Goal: Information Seeking & Learning: Learn about a topic

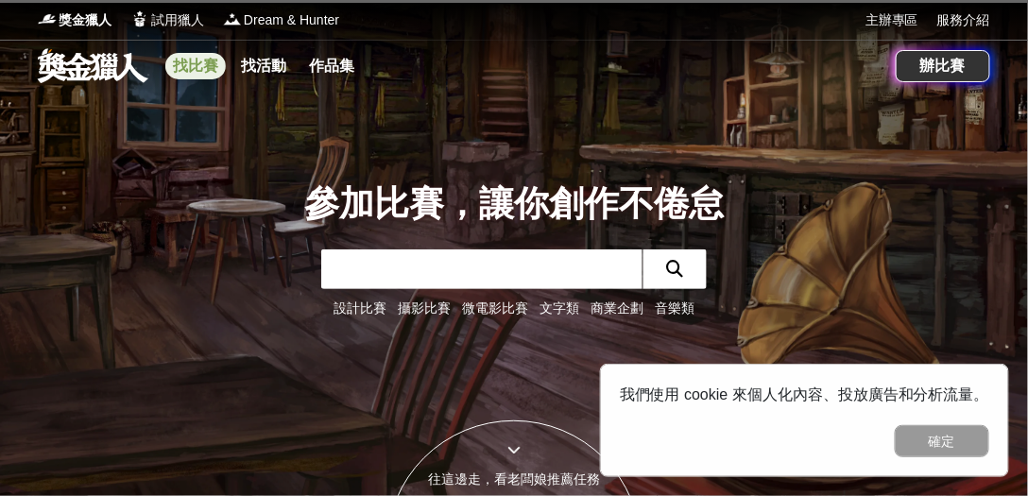
click at [205, 69] on link "找比賽" at bounding box center [195, 66] width 60 height 26
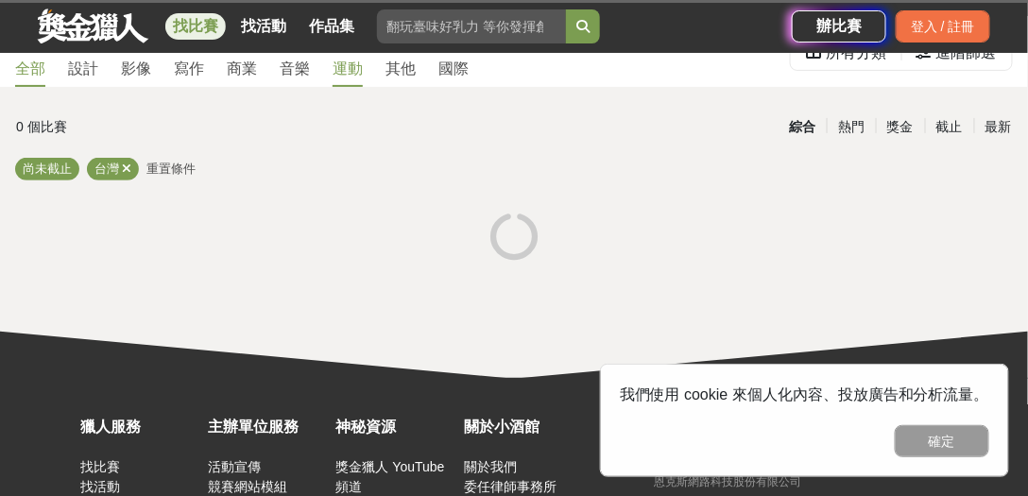
scroll to position [72, 0]
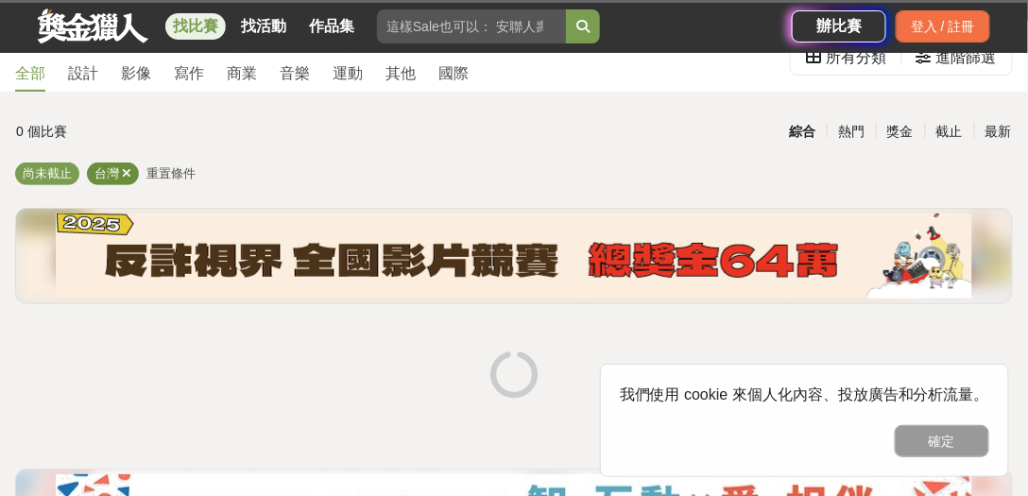
click at [125, 174] on icon at bounding box center [126, 173] width 9 height 12
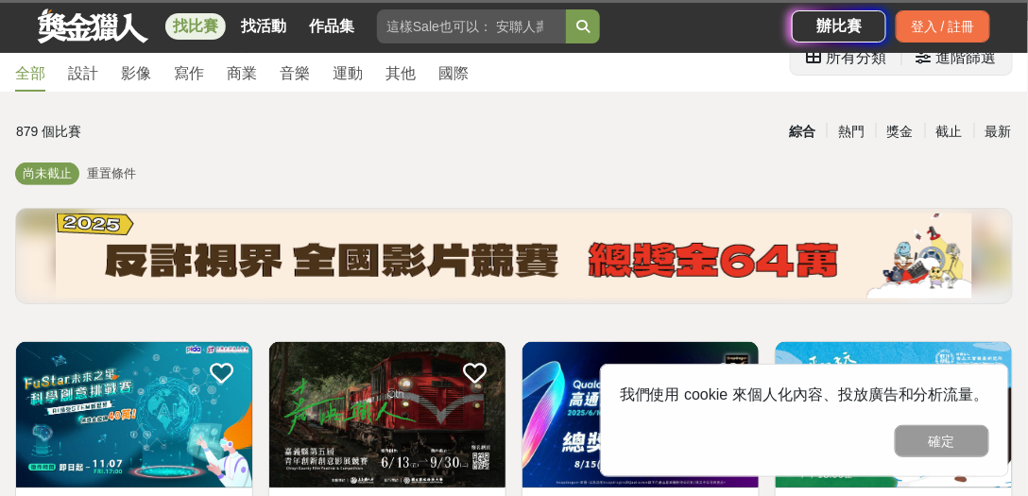
click at [971, 65] on div "進階篩選" at bounding box center [966, 58] width 60 height 38
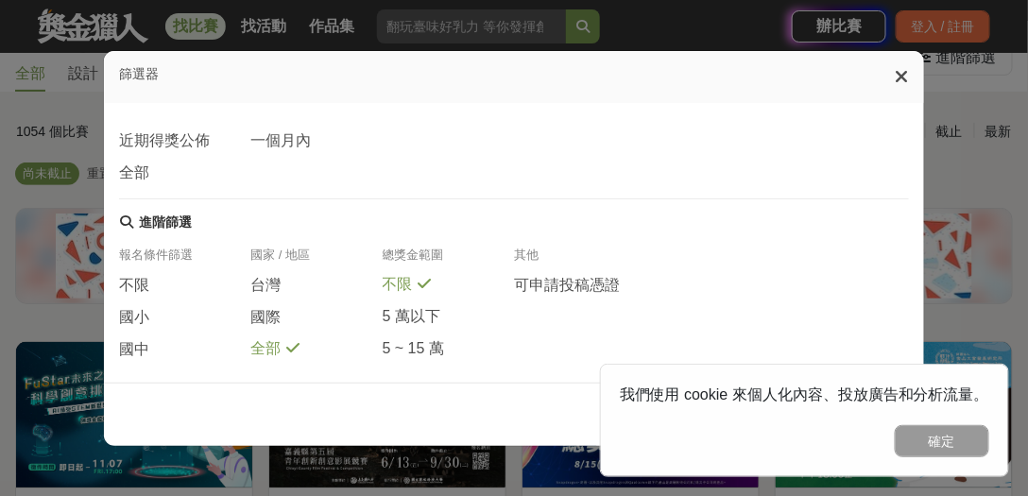
scroll to position [432, 0]
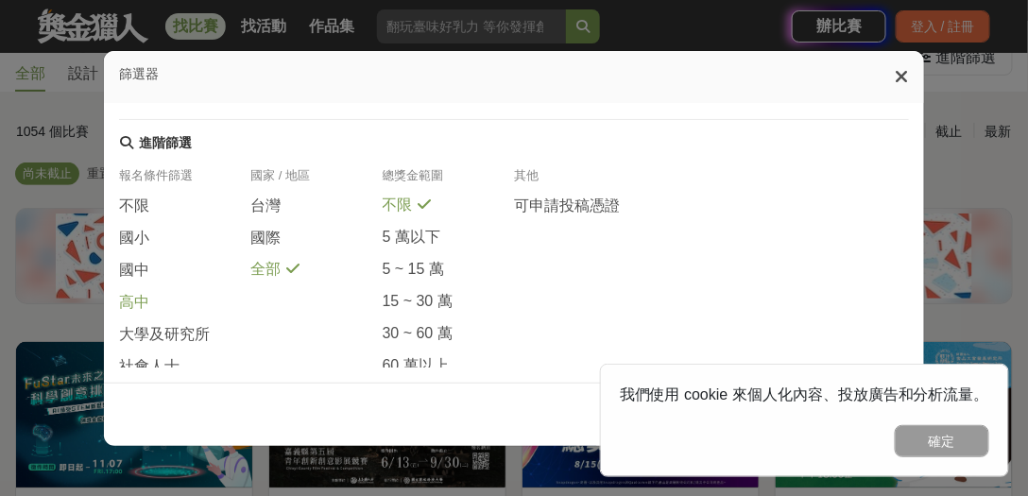
click at [142, 293] on span "高中" at bounding box center [134, 303] width 30 height 20
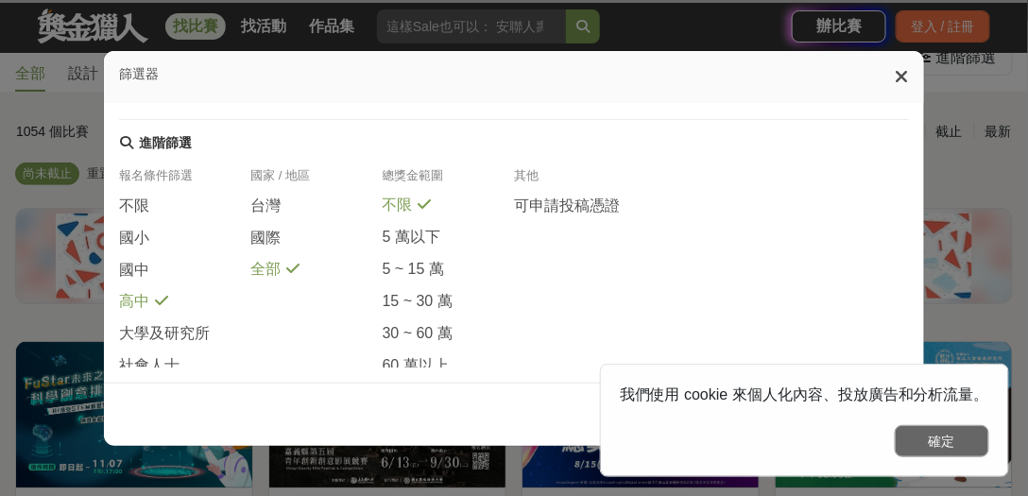
click at [934, 447] on button "確定" at bounding box center [941, 441] width 94 height 32
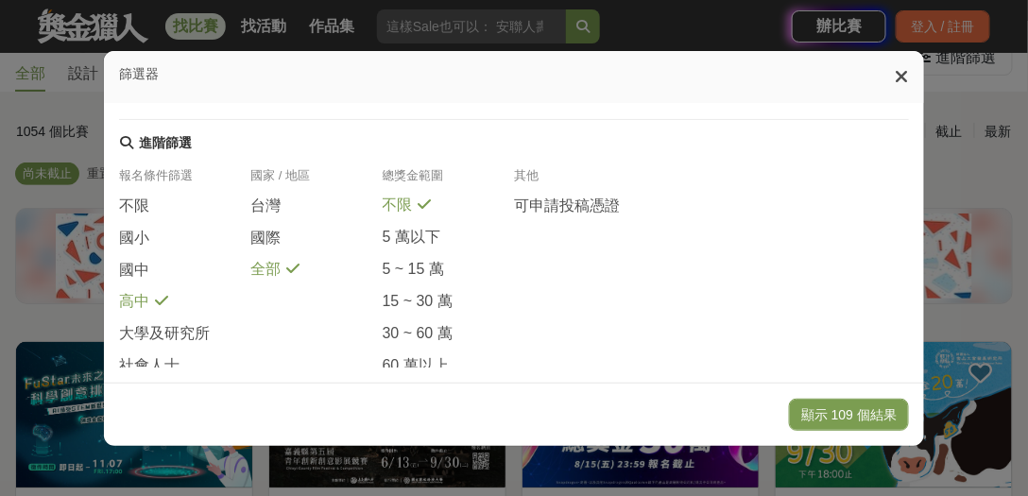
click at [858, 412] on button "顯示 109 個結果" at bounding box center [849, 415] width 120 height 32
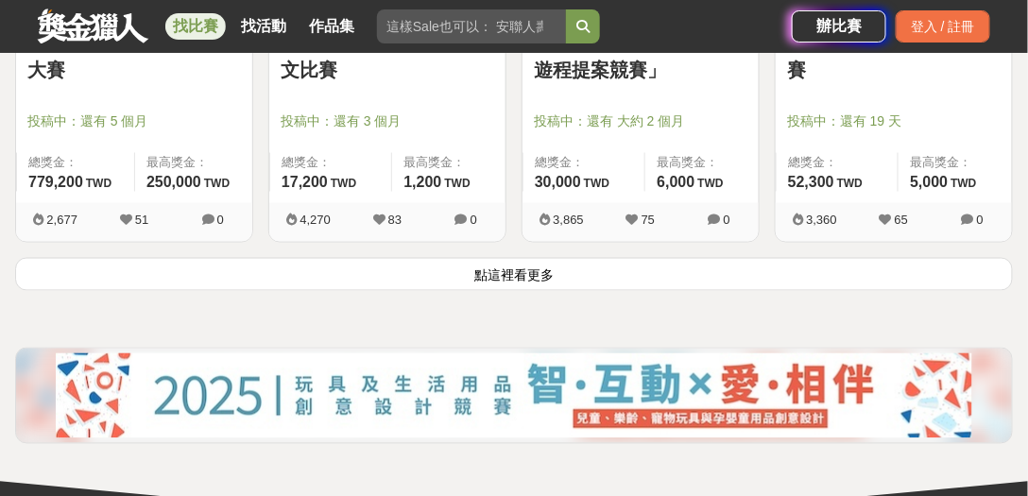
scroll to position [2446, 0]
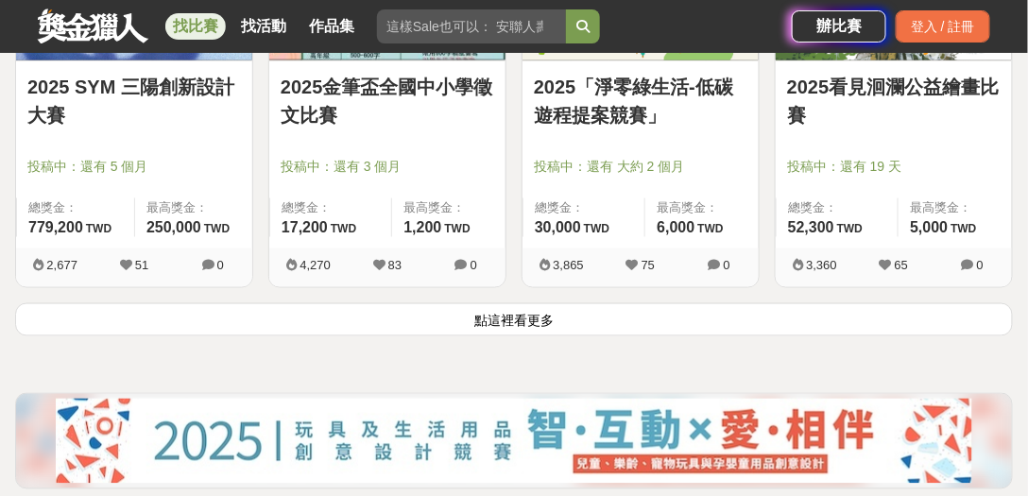
click at [448, 313] on button "點這裡看更多" at bounding box center [513, 319] width 997 height 33
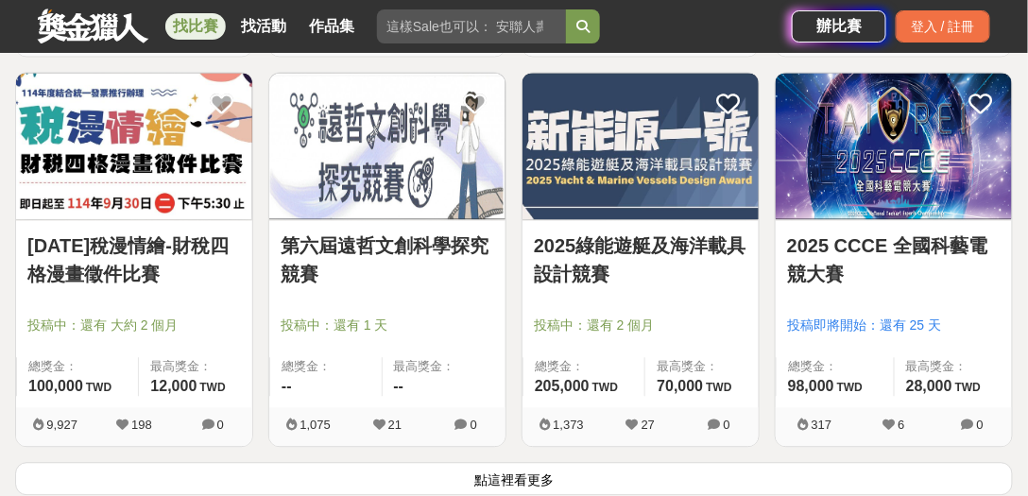
scroll to position [4677, 0]
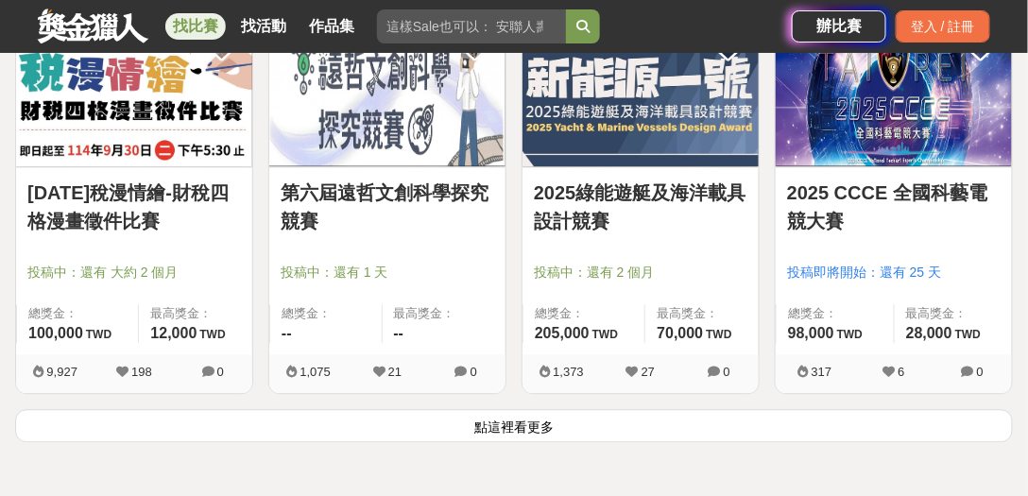
click at [536, 417] on button "點這裡看更多" at bounding box center [513, 425] width 997 height 33
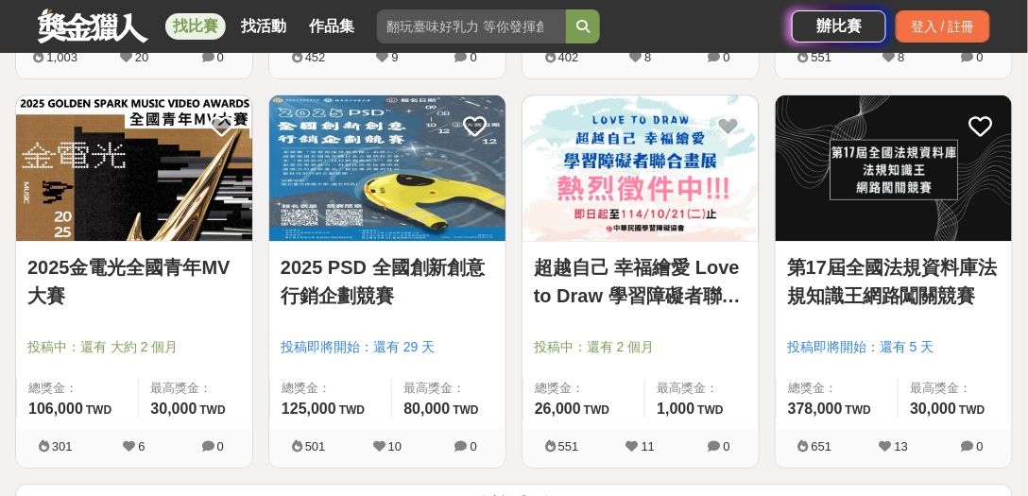
scroll to position [6980, 0]
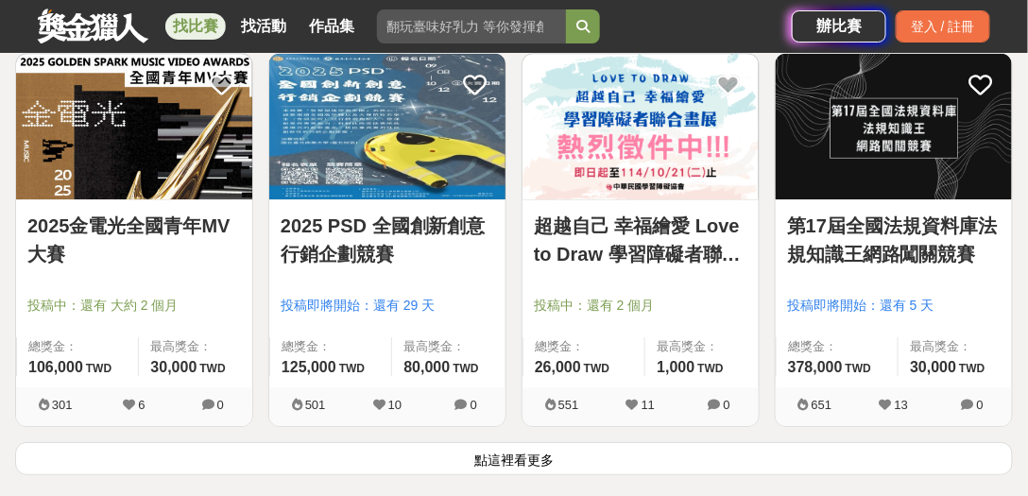
click at [478, 420] on div "2025 PSD 全國創新創意行銷企劃競賽 投稿即將開始：還有 29 天 總獎金： 125,000 125,000 TWD 最高獎金： 80,000 TWD …" at bounding box center [387, 247] width 253 height 389
click at [473, 442] on button "點這裡看更多" at bounding box center [513, 458] width 997 height 33
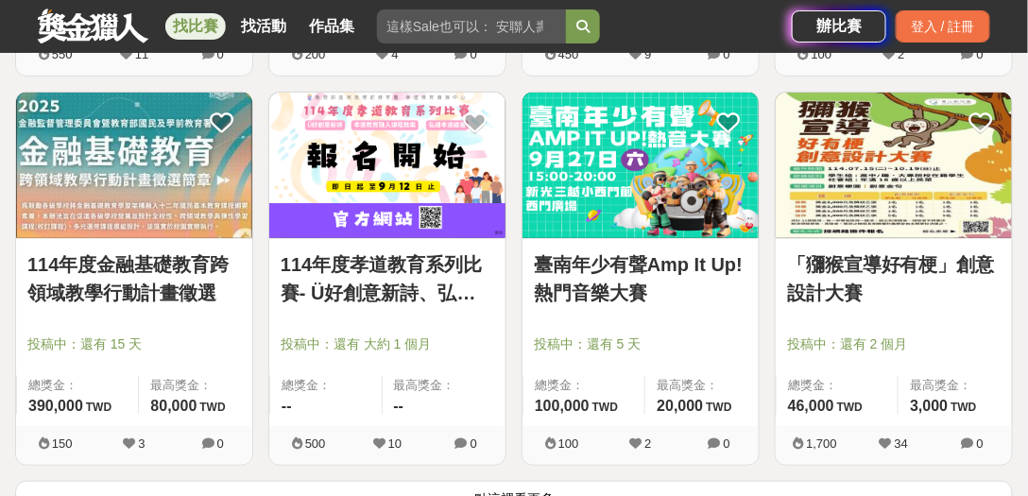
scroll to position [9283, 0]
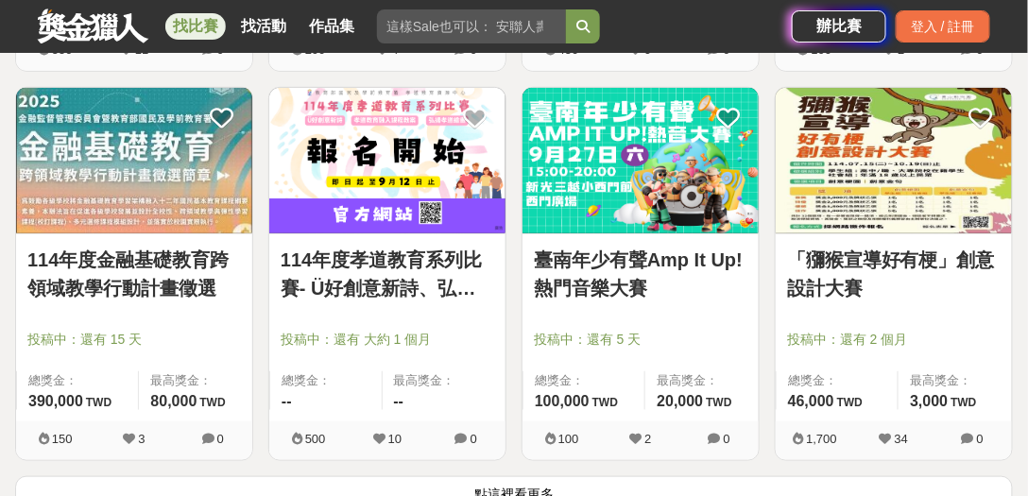
click at [277, 476] on button "點這裡看更多" at bounding box center [513, 492] width 997 height 33
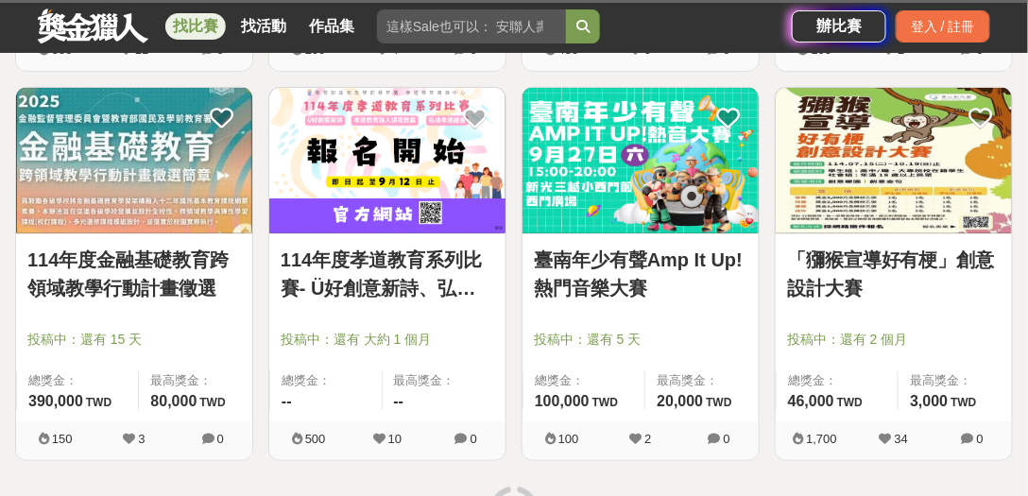
click at [154, 250] on link "114年度金融基礎教育跨領域教學行動計畫徵選" at bounding box center [133, 274] width 213 height 57
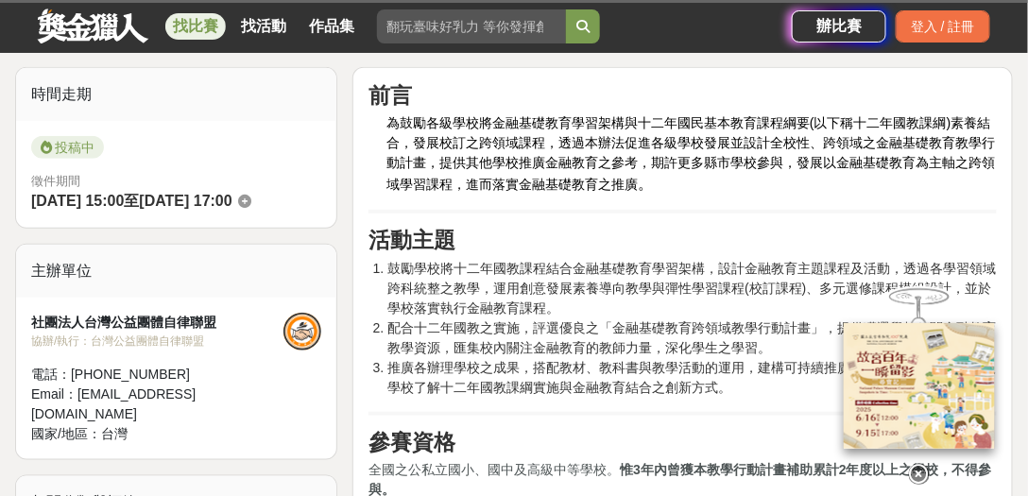
scroll to position [287, 0]
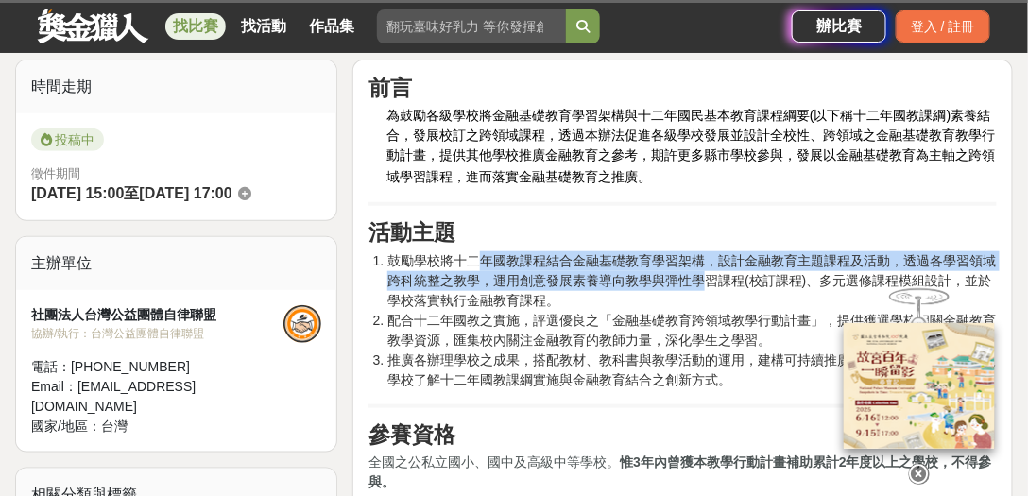
drag, startPoint x: 485, startPoint y: 260, endPoint x: 707, endPoint y: 272, distance: 221.4
click at [707, 272] on span "鼓勵學校將十二年國教課程結合金融基礎教育學習架構，設計金融教育主題課程及活動，透過各學習領域跨科統整之教學，運用創意發展素養導向教學與彈性學習課程(校訂課程)…" at bounding box center [691, 280] width 608 height 55
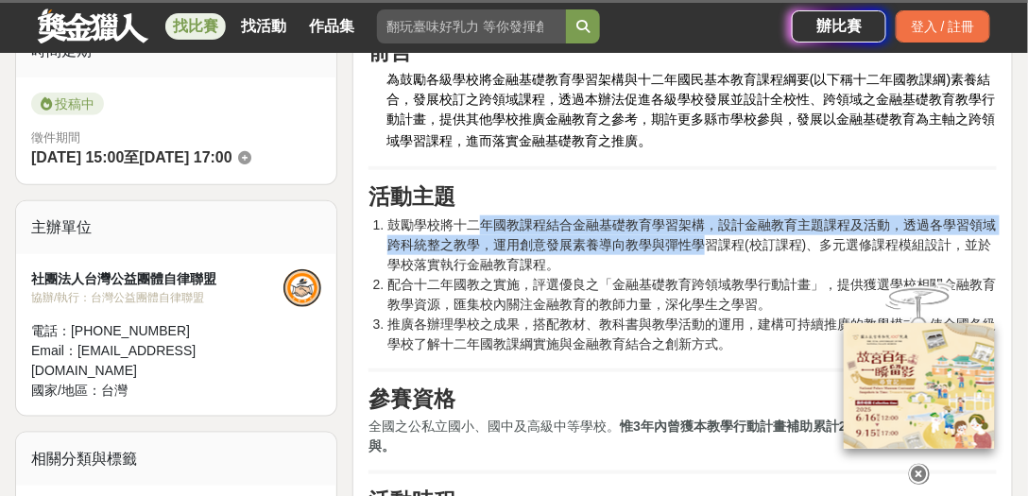
scroll to position [503, 0]
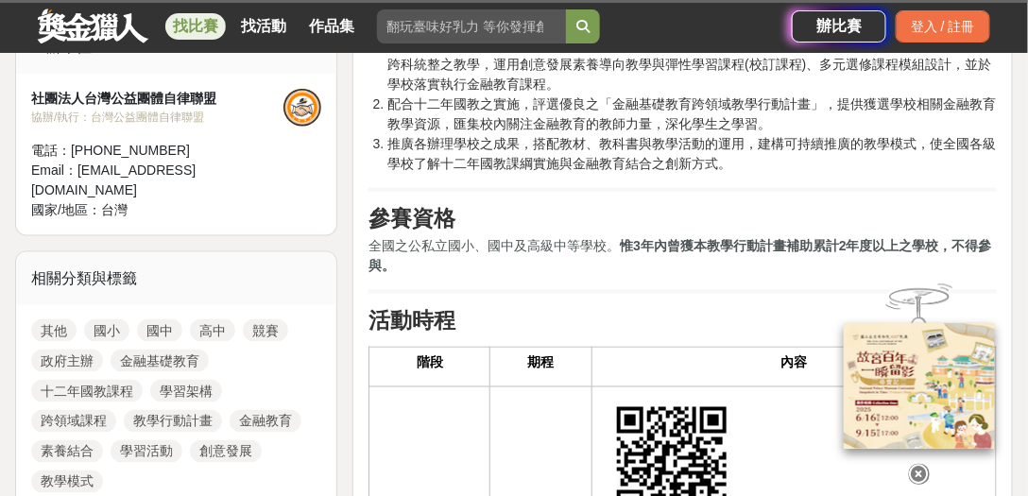
drag, startPoint x: 480, startPoint y: 243, endPoint x: 627, endPoint y: 266, distance: 149.2
click at [614, 255] on p "全國之公私立國小、國中及高級中等學校。 惟3年內曾獲本教學行動計畫補助累計2年度以上之學校，不得參與。" at bounding box center [682, 256] width 628 height 40
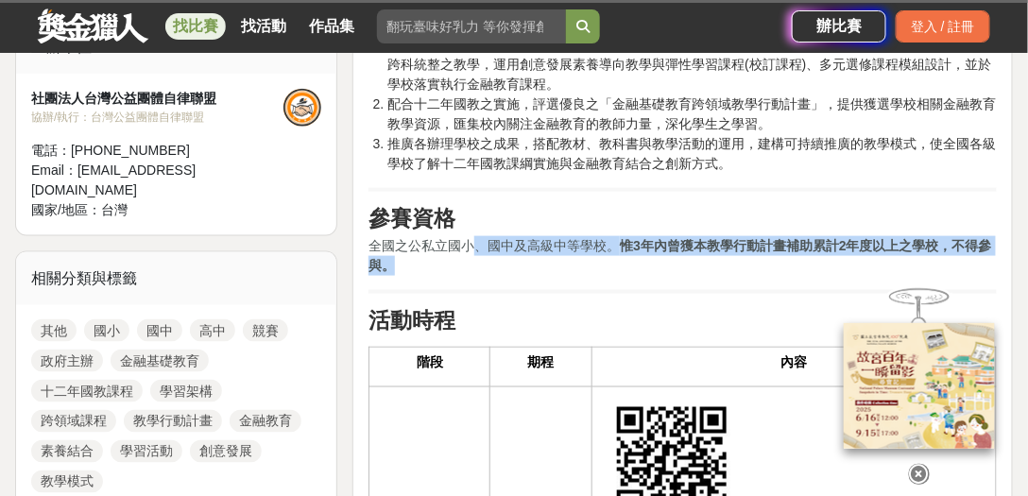
click at [628, 268] on p "全國之公私立國小、國中及高級中等學校。 惟3年內曾獲本教學行動計畫補助累計2年度以上之學校，不得參與。" at bounding box center [682, 256] width 628 height 40
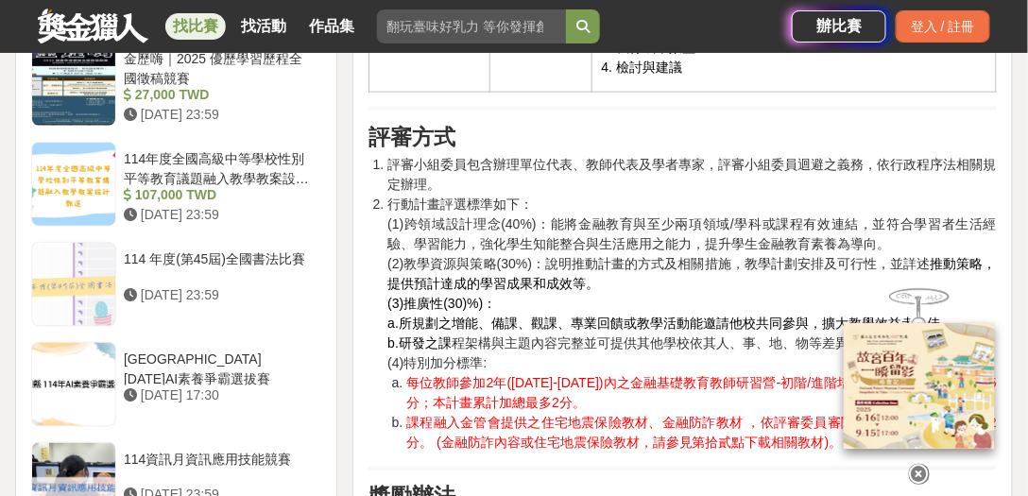
scroll to position [2230, 0]
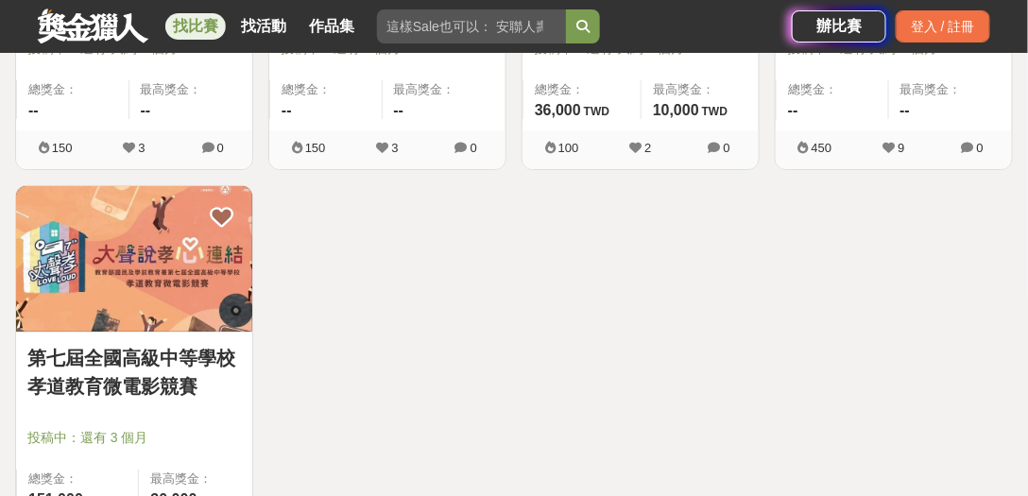
scroll to position [10794, 0]
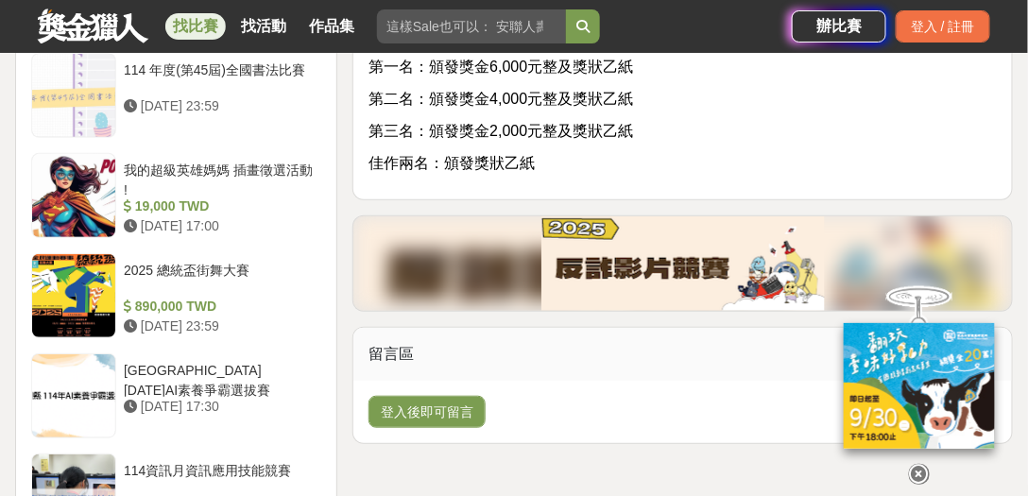
scroll to position [1871, 0]
